Goal: Task Accomplishment & Management: Use online tool/utility

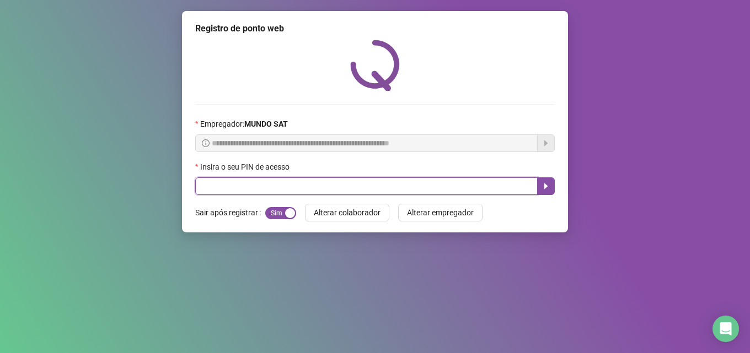
click at [267, 184] on input "text" at bounding box center [366, 187] width 342 height 18
click at [258, 185] on input "text" at bounding box center [366, 187] width 342 height 18
type input "*****"
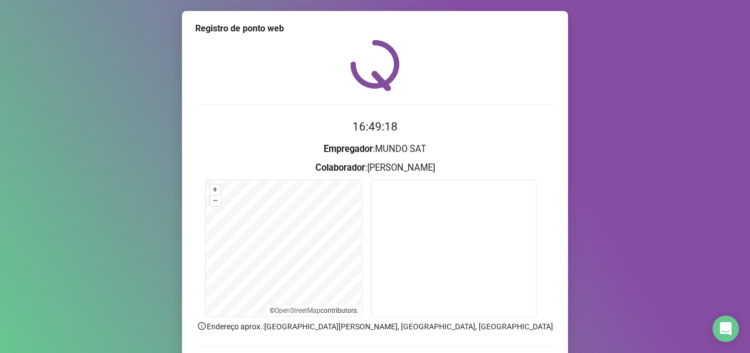
scroll to position [77, 0]
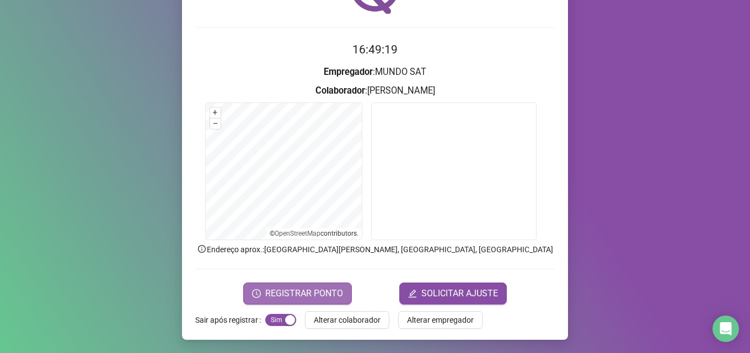
click at [274, 288] on span "REGISTRAR PONTO" at bounding box center [304, 293] width 78 height 13
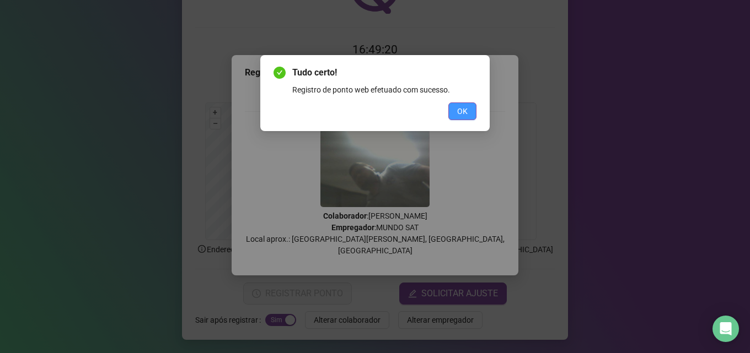
click at [454, 111] on button "OK" at bounding box center [462, 112] width 28 height 18
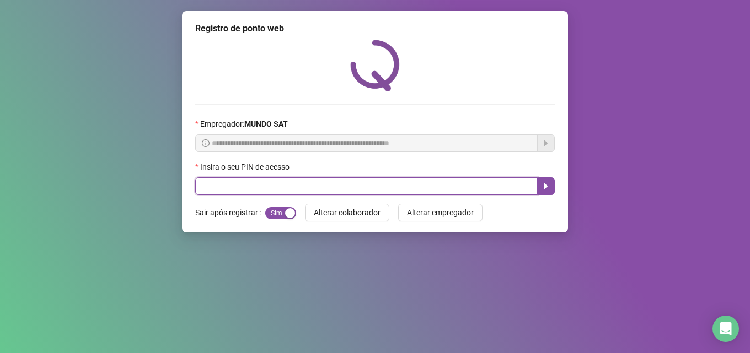
click at [391, 183] on input "text" at bounding box center [366, 187] width 342 height 18
type input "*****"
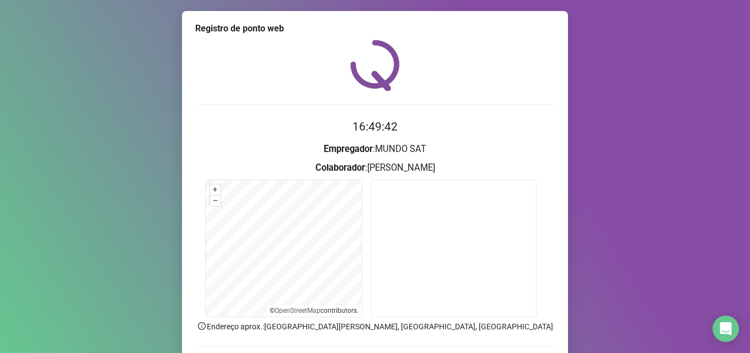
scroll to position [77, 0]
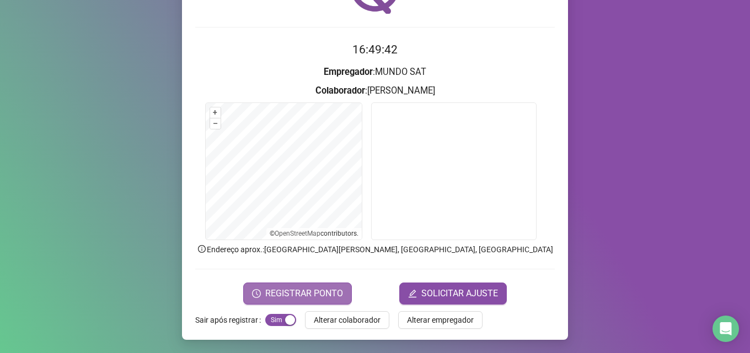
click at [329, 297] on span "REGISTRAR PONTO" at bounding box center [304, 293] width 78 height 13
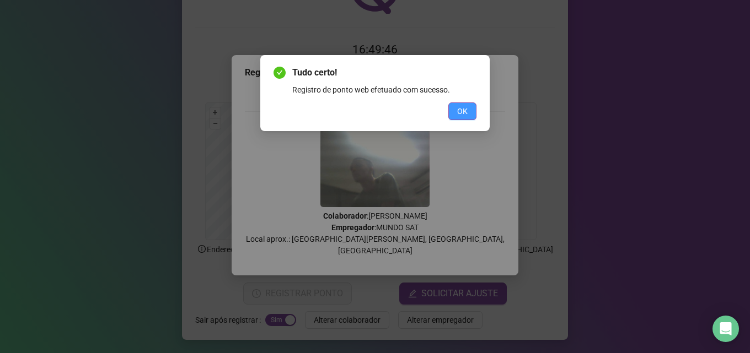
click at [470, 113] on button "OK" at bounding box center [462, 112] width 28 height 18
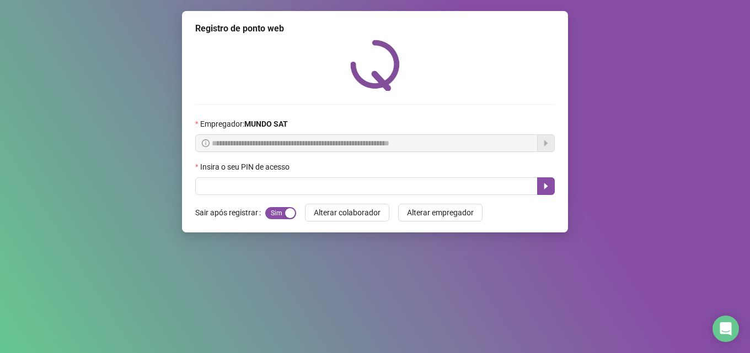
drag, startPoint x: 376, startPoint y: 23, endPoint x: 388, endPoint y: 4, distance: 23.1
drag, startPoint x: 388, startPoint y: 4, endPoint x: 684, endPoint y: 231, distance: 372.5
drag, startPoint x: 535, startPoint y: 244, endPoint x: 749, endPoint y: 232, distance: 214.3
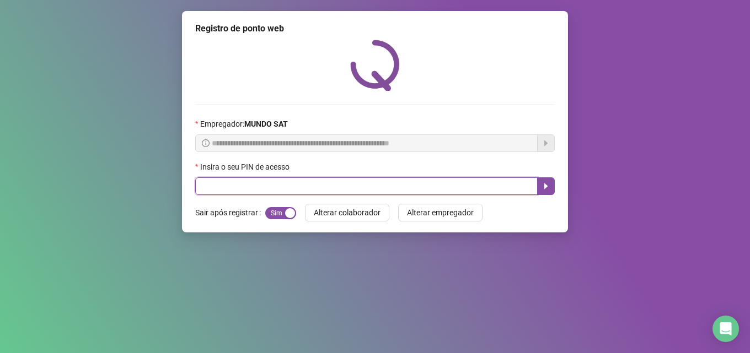
click at [243, 184] on input "text" at bounding box center [366, 187] width 342 height 18
type input "*****"
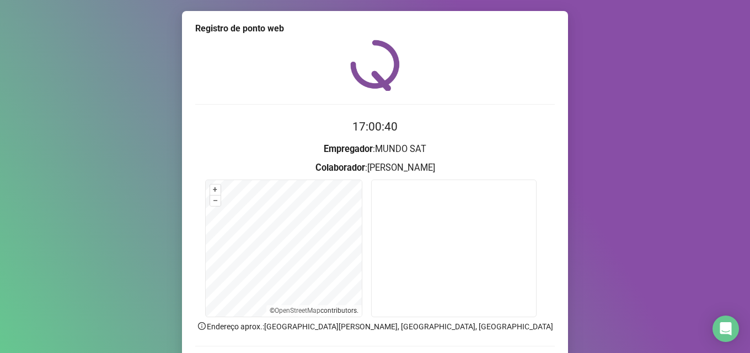
click at [274, 81] on div at bounding box center [375, 65] width 360 height 51
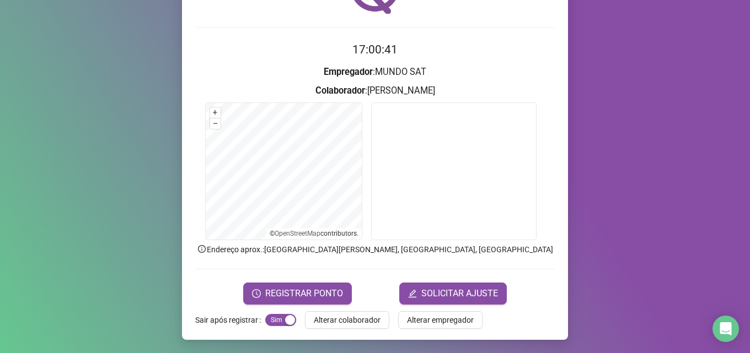
click at [251, 282] on form "17:00:41 Empregador : MUNDO SAT Colaborador : [PERSON_NAME] + – ⇧ › © OpenStree…" at bounding box center [375, 173] width 360 height 264
click at [259, 291] on button "REGISTRAR PONTO" at bounding box center [297, 294] width 109 height 22
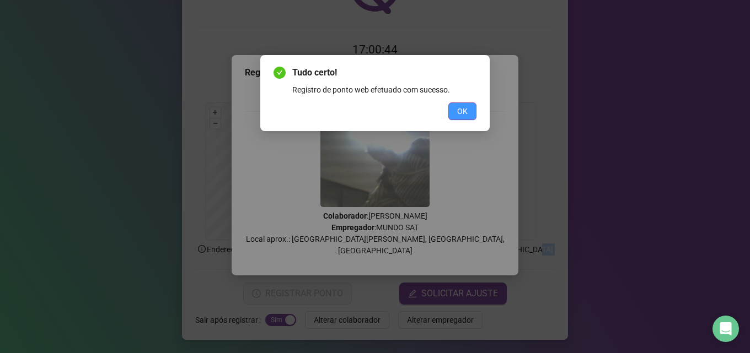
click at [468, 113] on button "OK" at bounding box center [462, 112] width 28 height 18
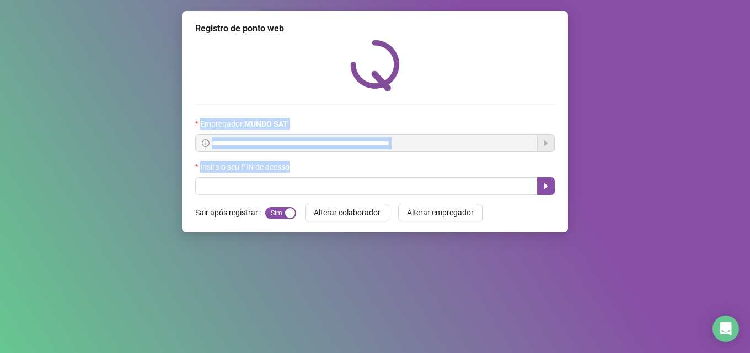
scroll to position [0, 0]
